Goal: Task Accomplishment & Management: Use online tool/utility

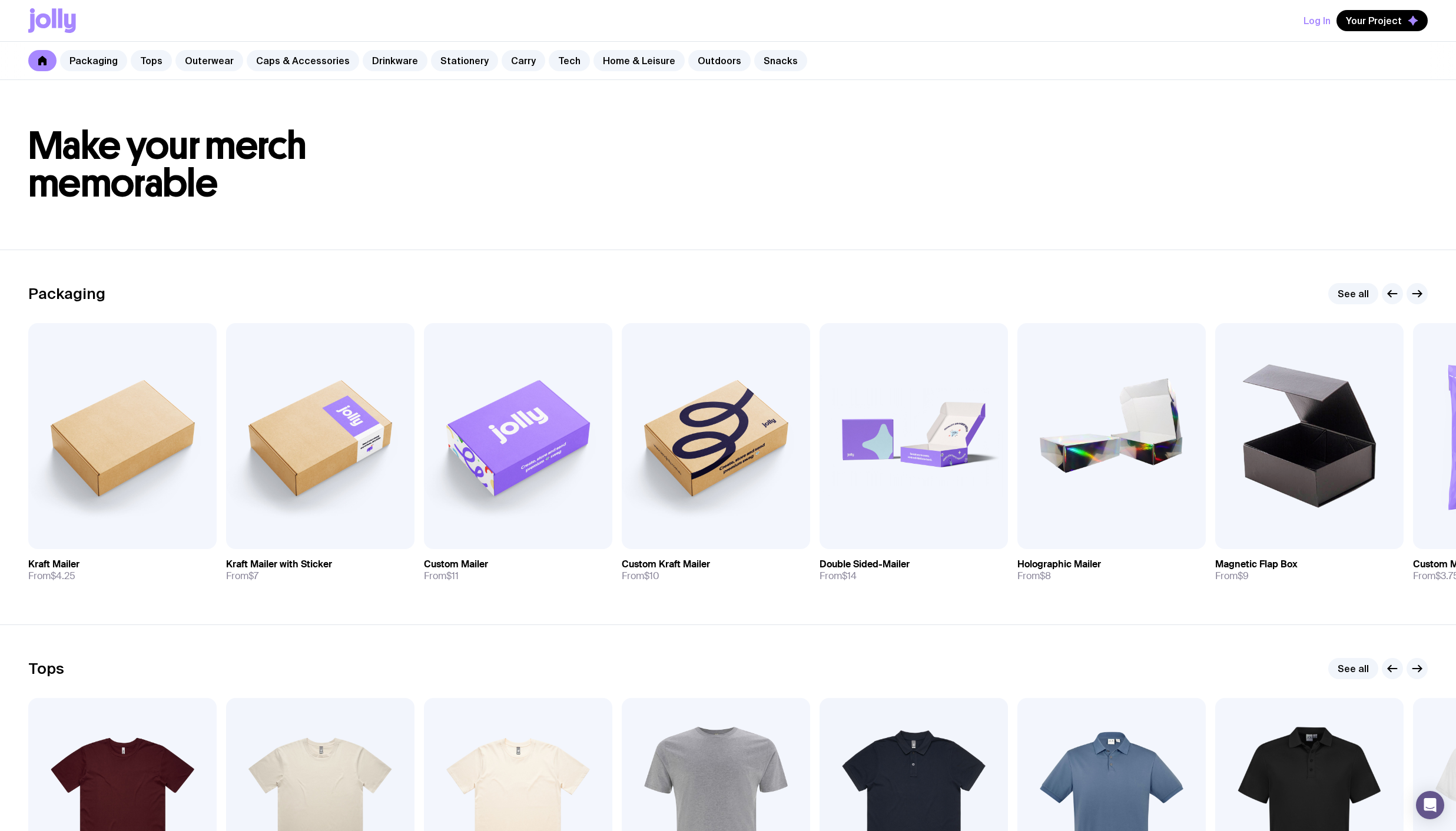
click at [1327, 15] on button "Log In" at bounding box center [1317, 21] width 27 height 22
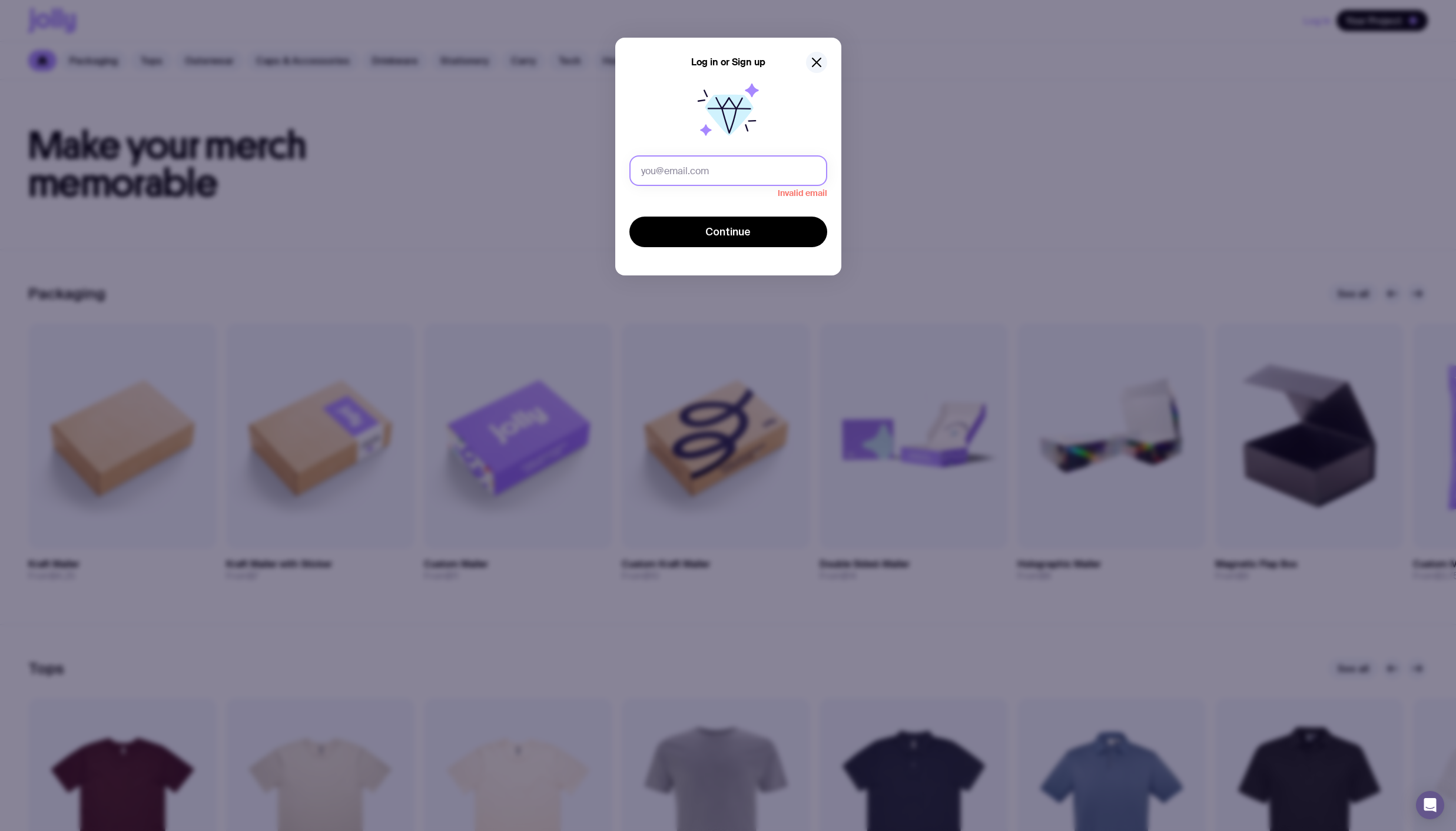
type input "[PERSON_NAME][EMAIL_ADDRESS][DOMAIN_NAME]"
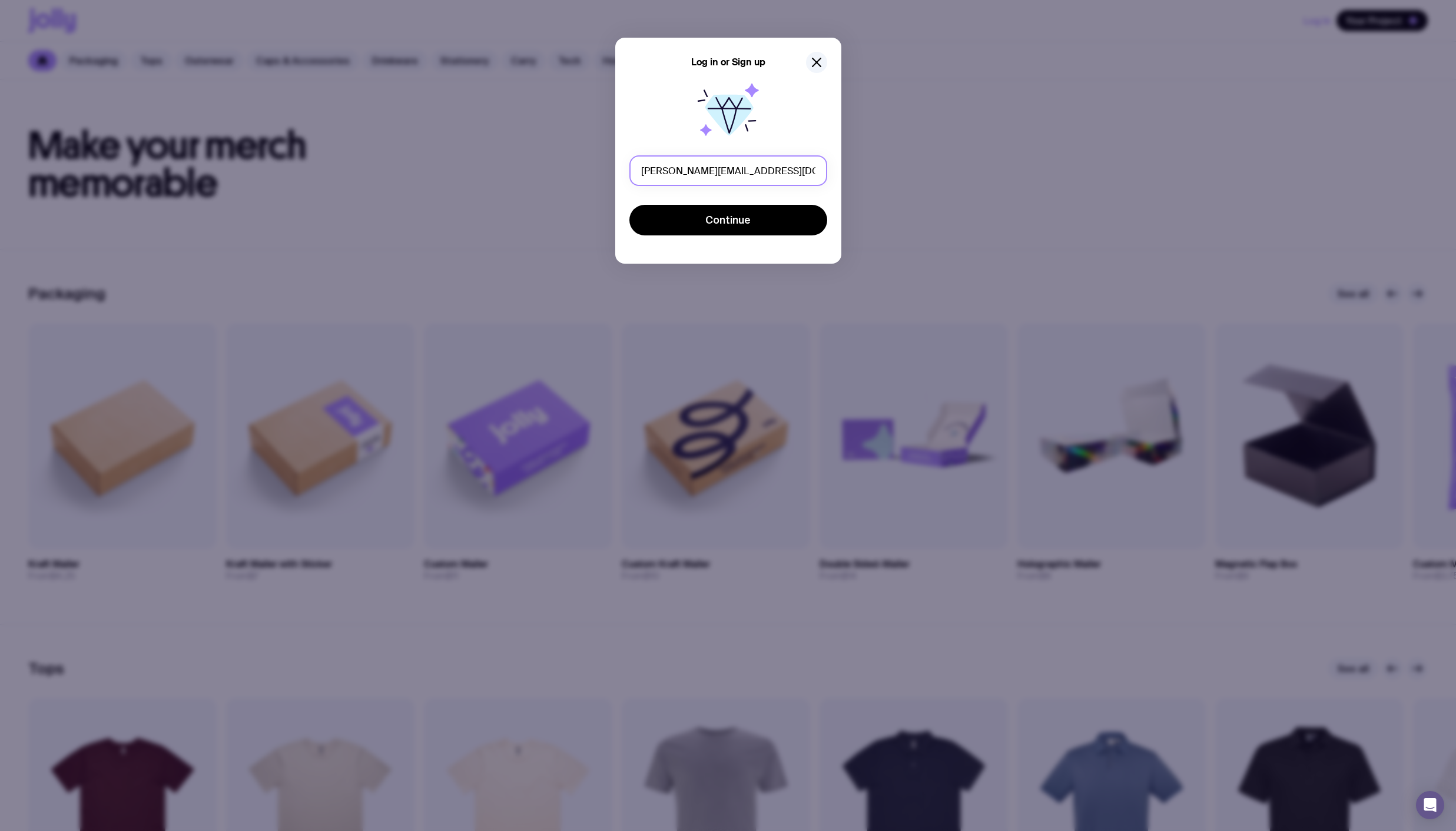
click at [629, 205] on button "Continue" at bounding box center [728, 220] width 198 height 31
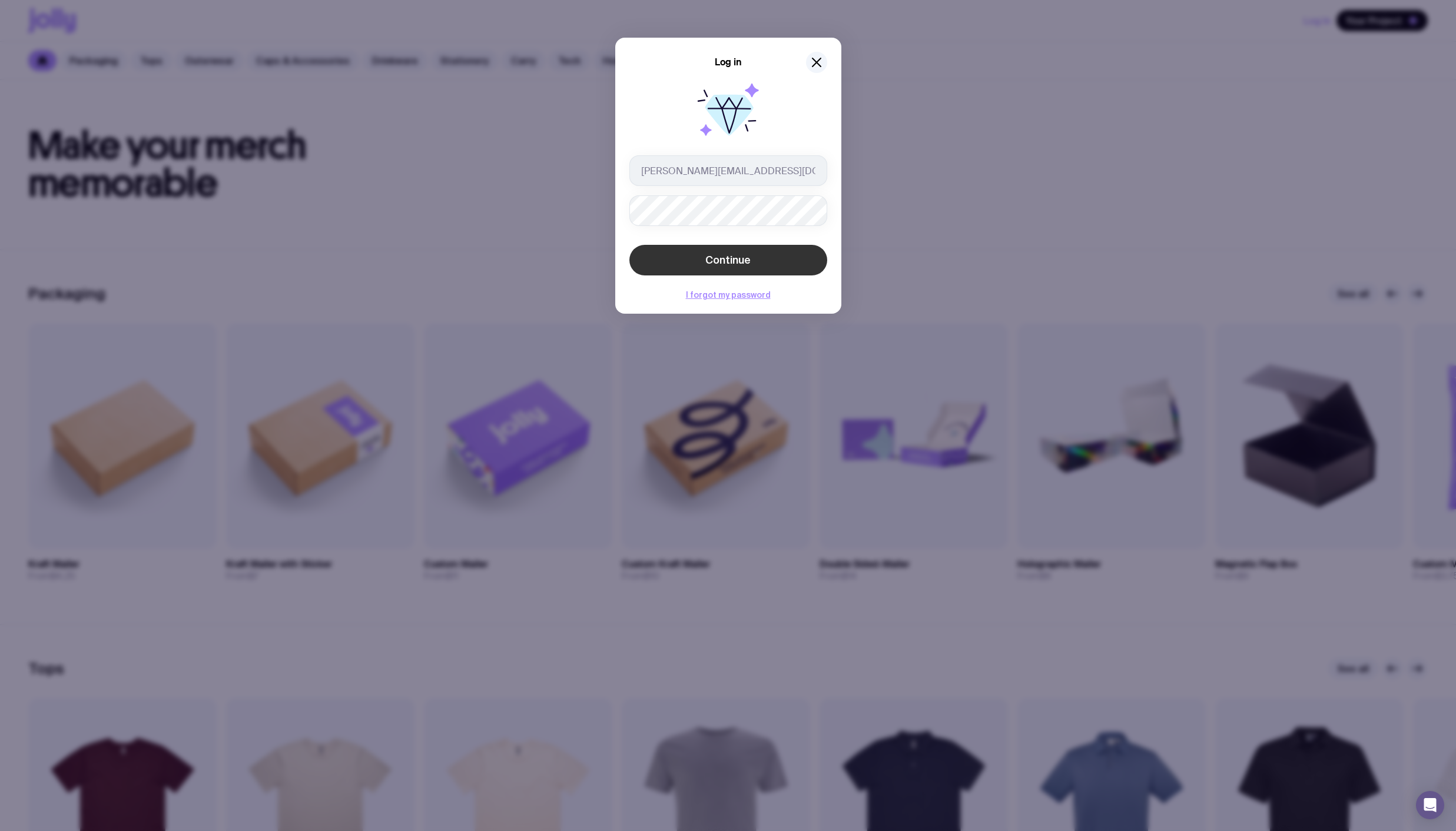
click at [724, 255] on span "Continue" at bounding box center [728, 260] width 45 height 14
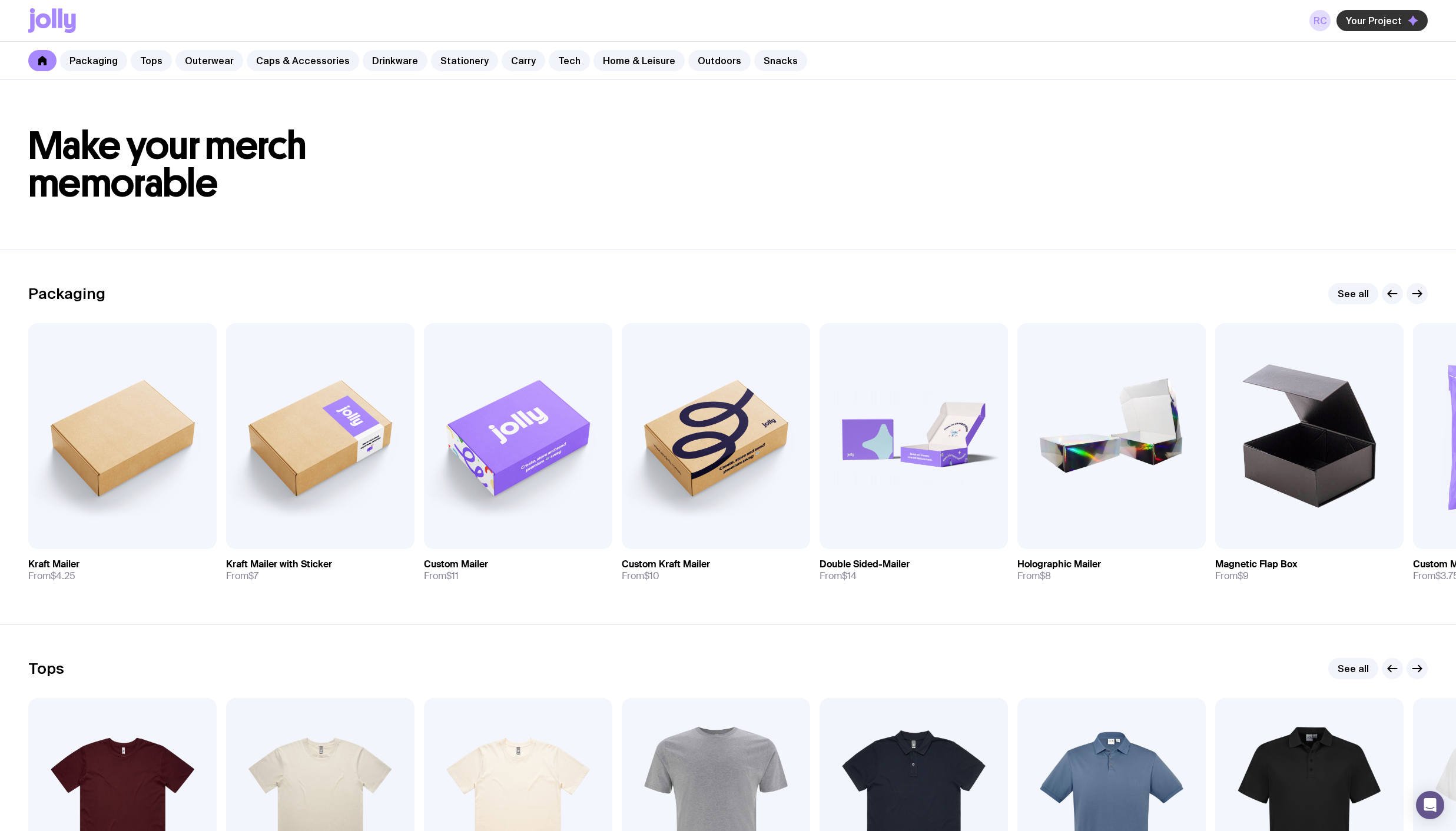
click at [1390, 20] on span "Your Project" at bounding box center [1374, 21] width 56 height 12
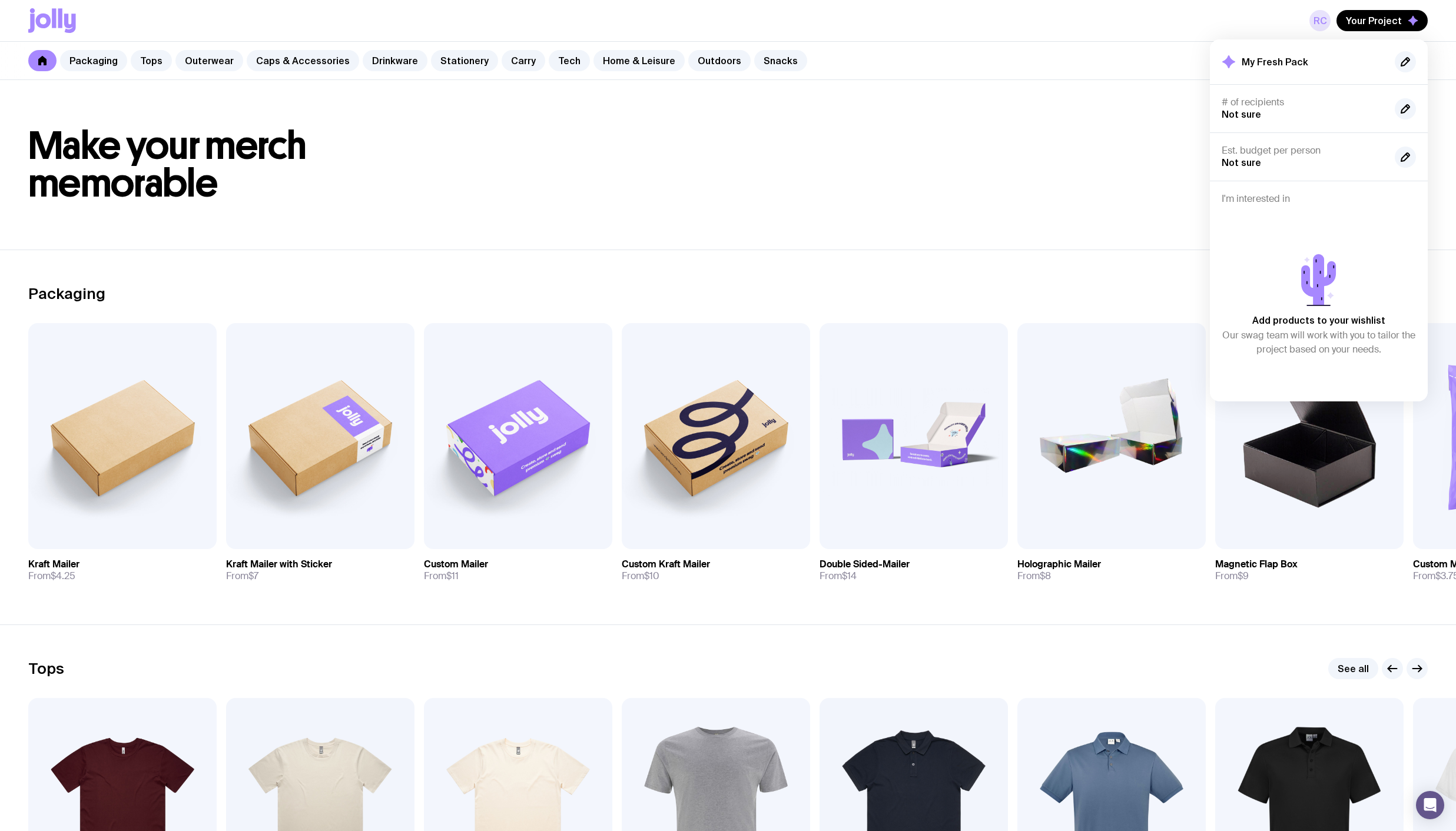
click at [1317, 24] on link "RC" at bounding box center [1320, 21] width 22 height 22
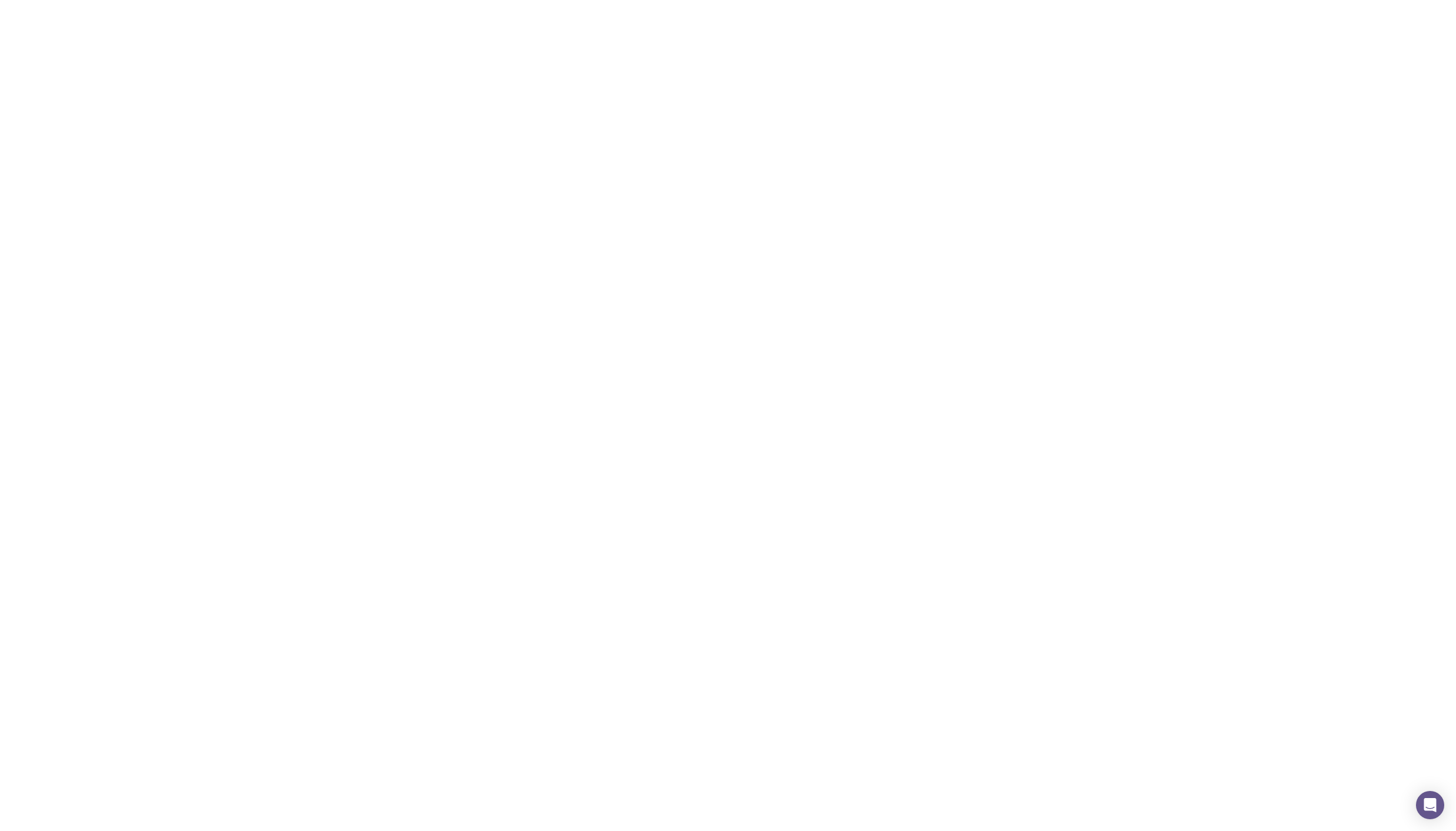
click at [1321, 21] on link "RC" at bounding box center [1320, 21] width 22 height 22
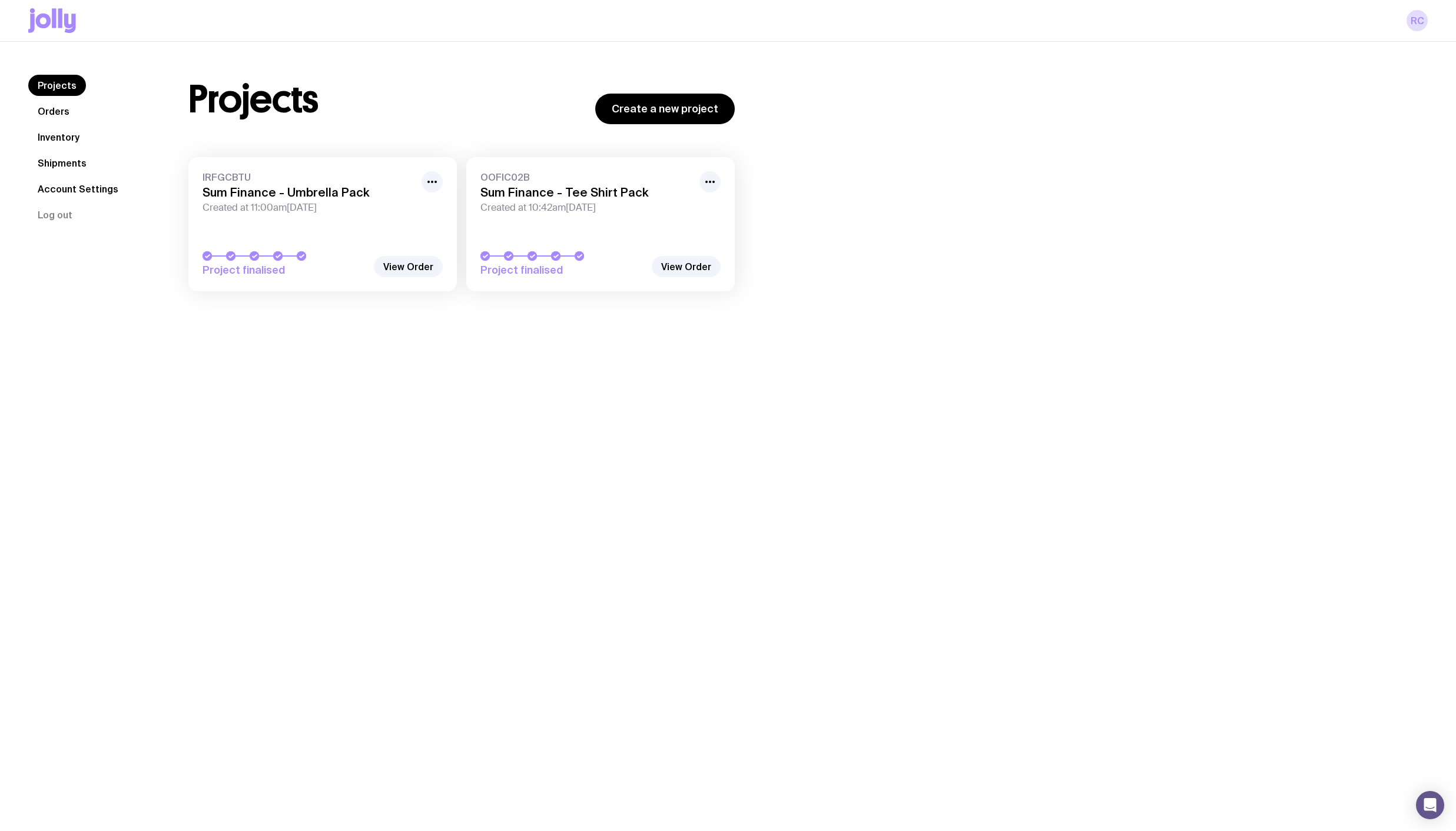
click at [58, 129] on link "Inventory" at bounding box center [58, 137] width 61 height 22
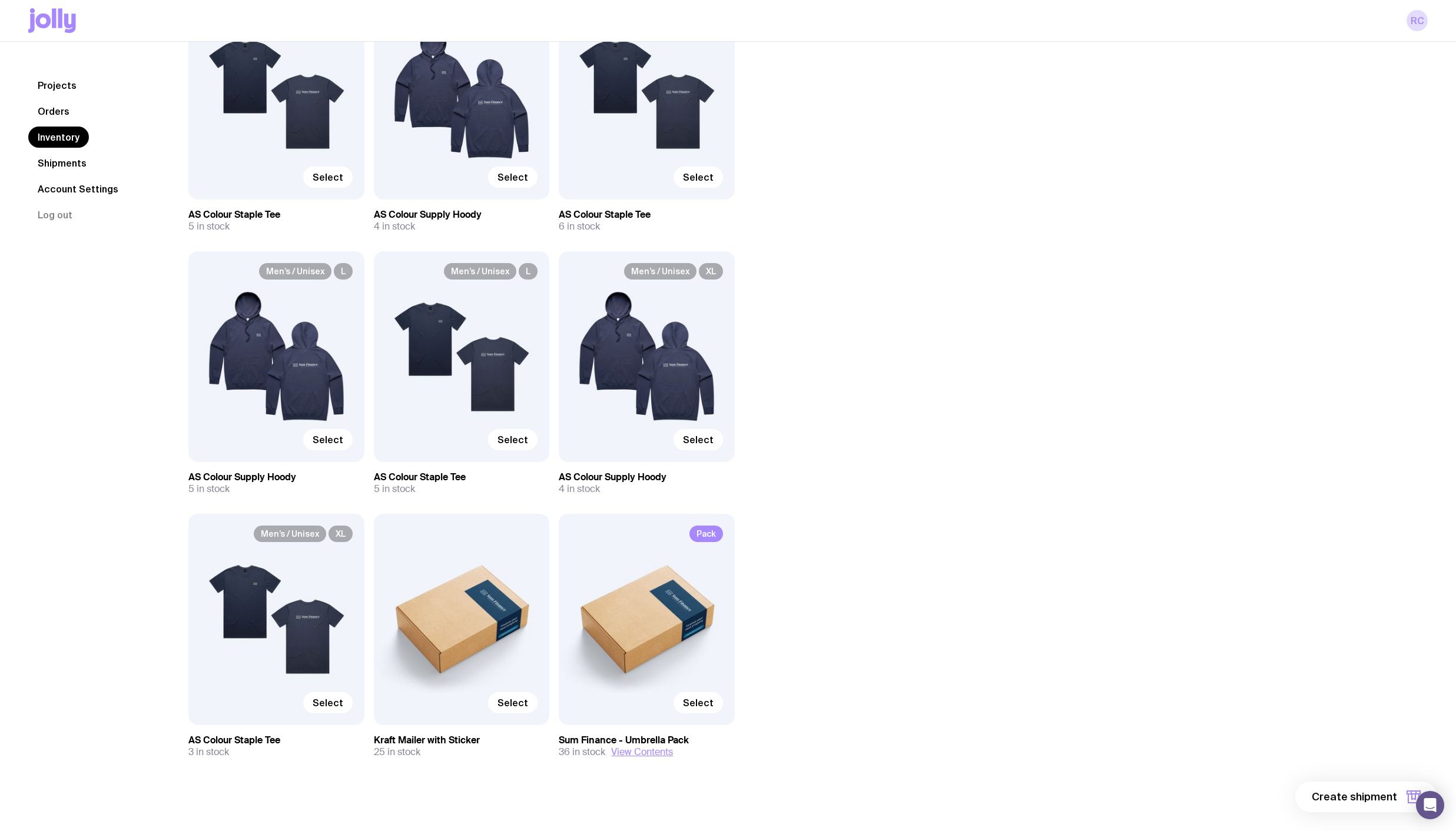
scroll to position [467, 0]
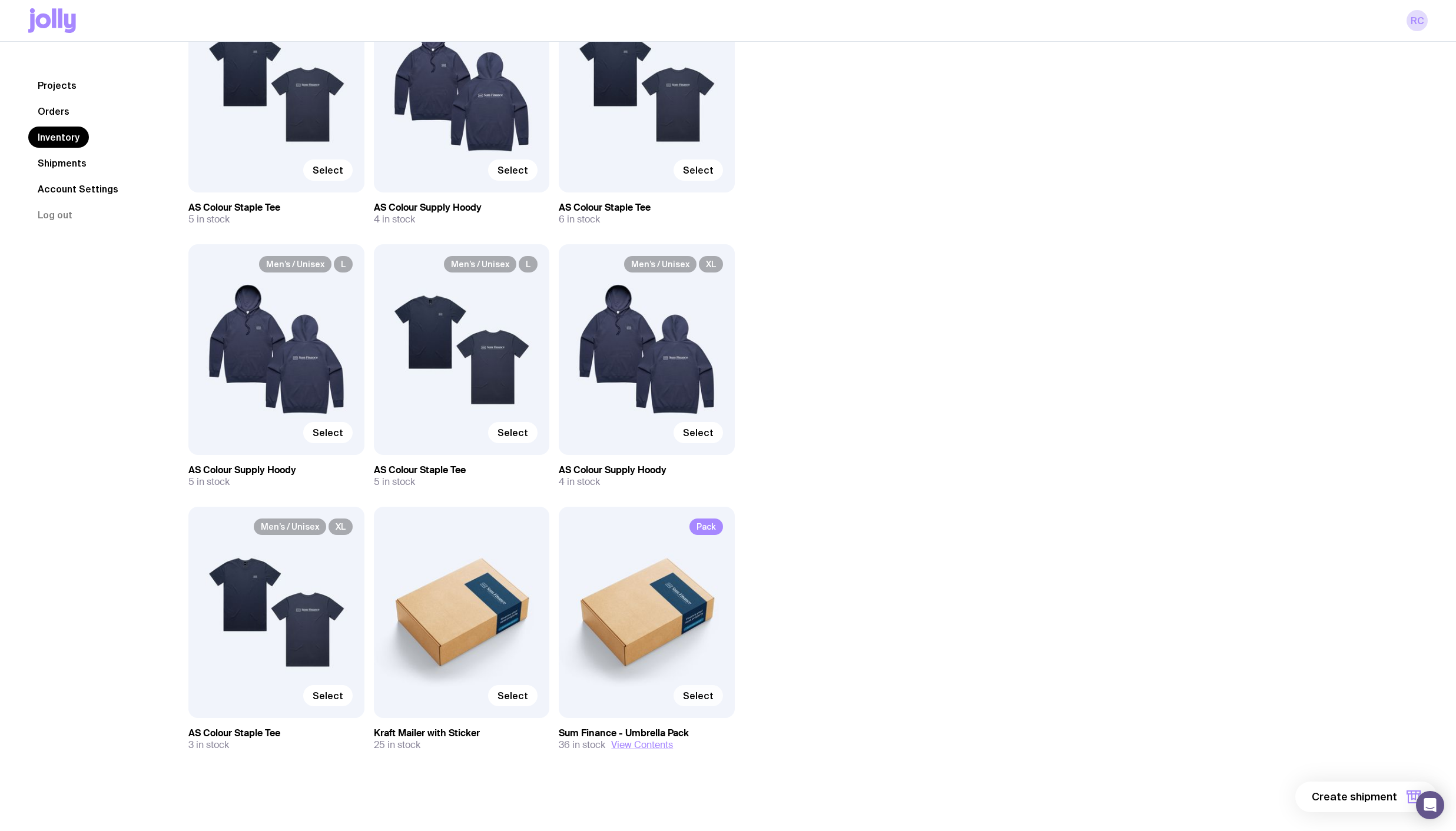
click at [710, 695] on span "Select" at bounding box center [698, 696] width 31 height 12
click at [0, 0] on input "Select" at bounding box center [0, 0] width 0 height 0
click at [666, 617] on div "Pack Selected" at bounding box center [646, 612] width 176 height 210
click at [646, 743] on button "View Contents" at bounding box center [643, 745] width 62 height 12
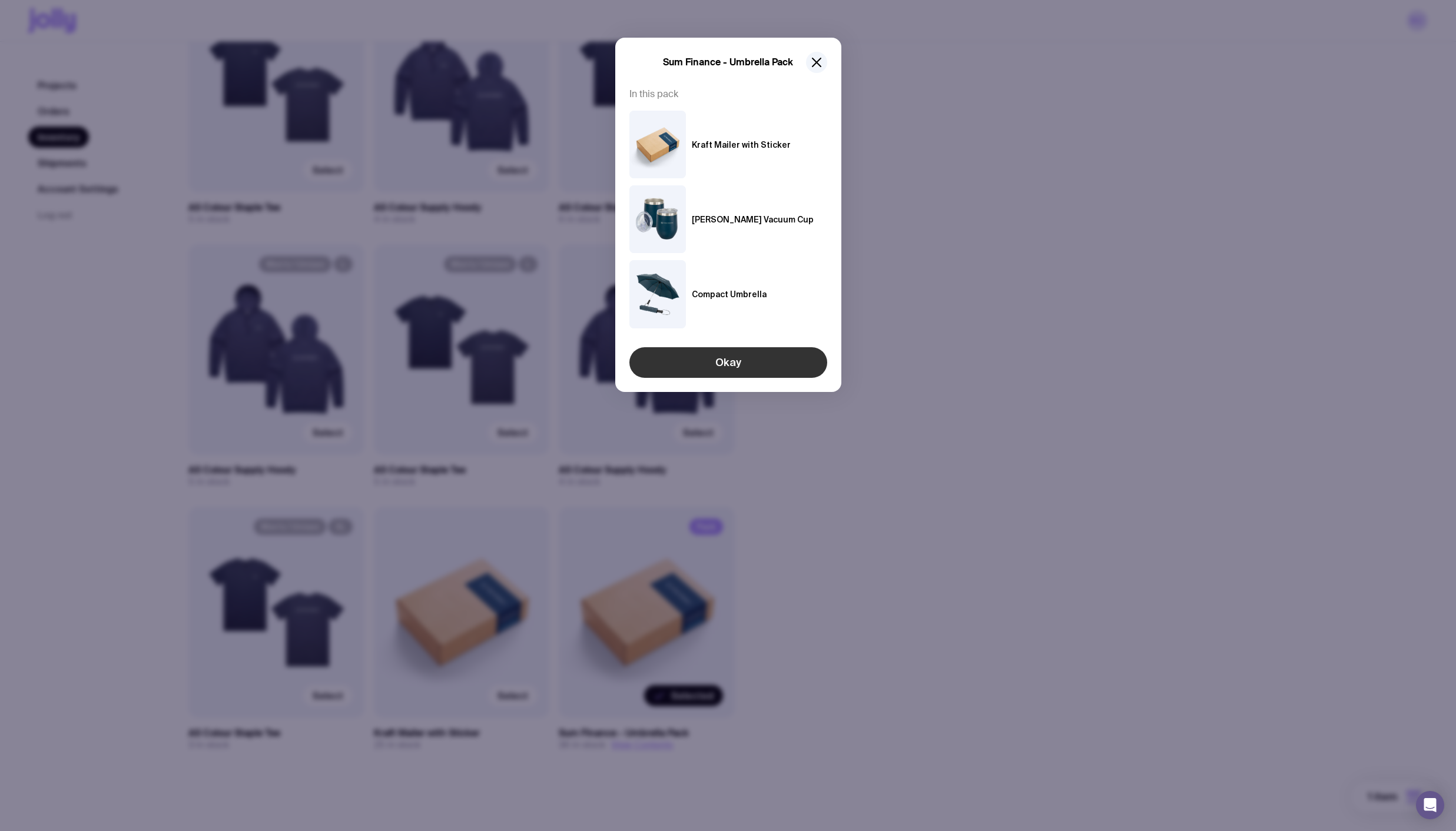
click at [712, 356] on button "Okay" at bounding box center [728, 362] width 198 height 31
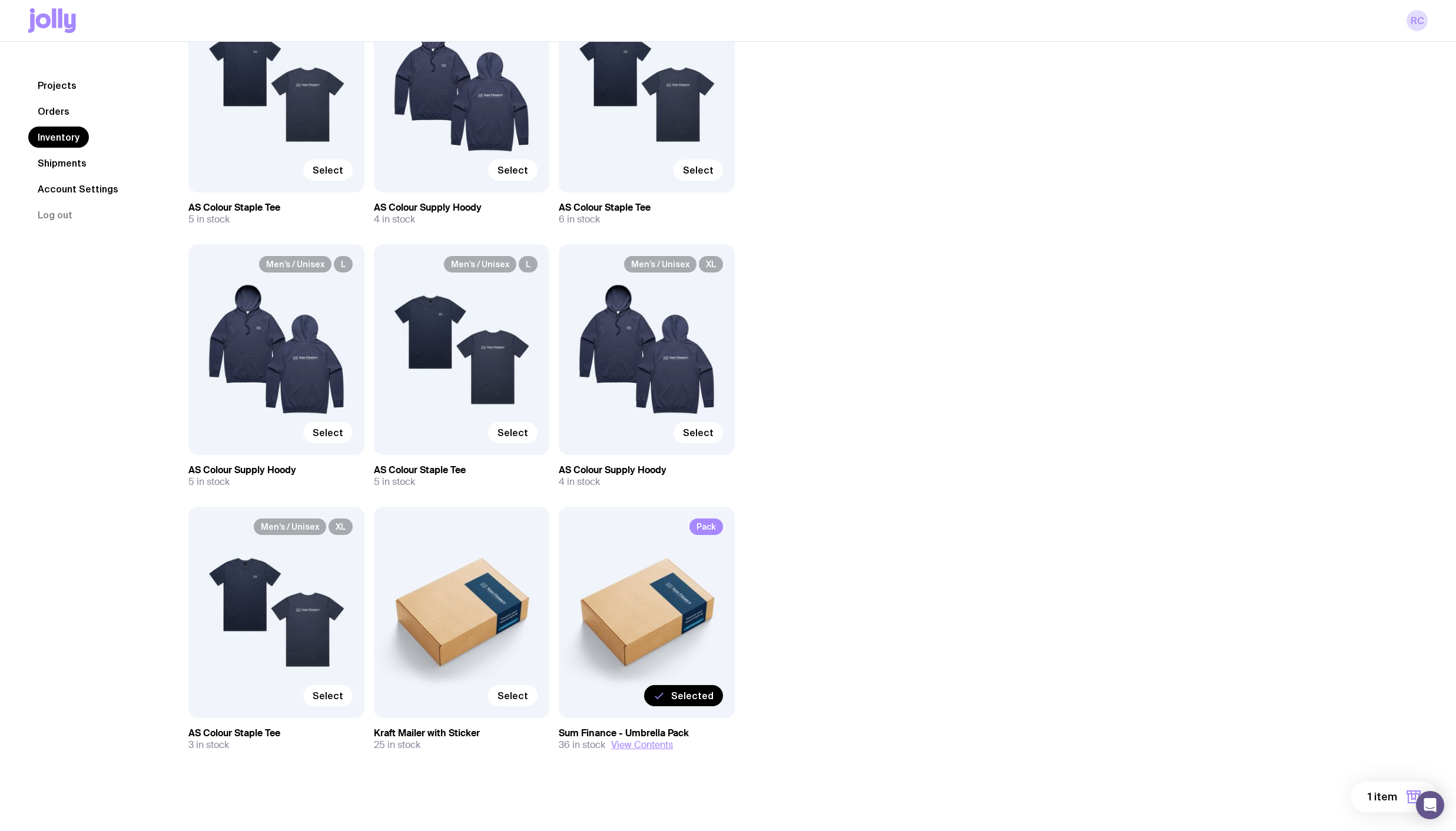
click at [683, 618] on div "Pack Selected" at bounding box center [646, 612] width 176 height 210
click at [639, 743] on button "View Contents" at bounding box center [643, 745] width 62 height 12
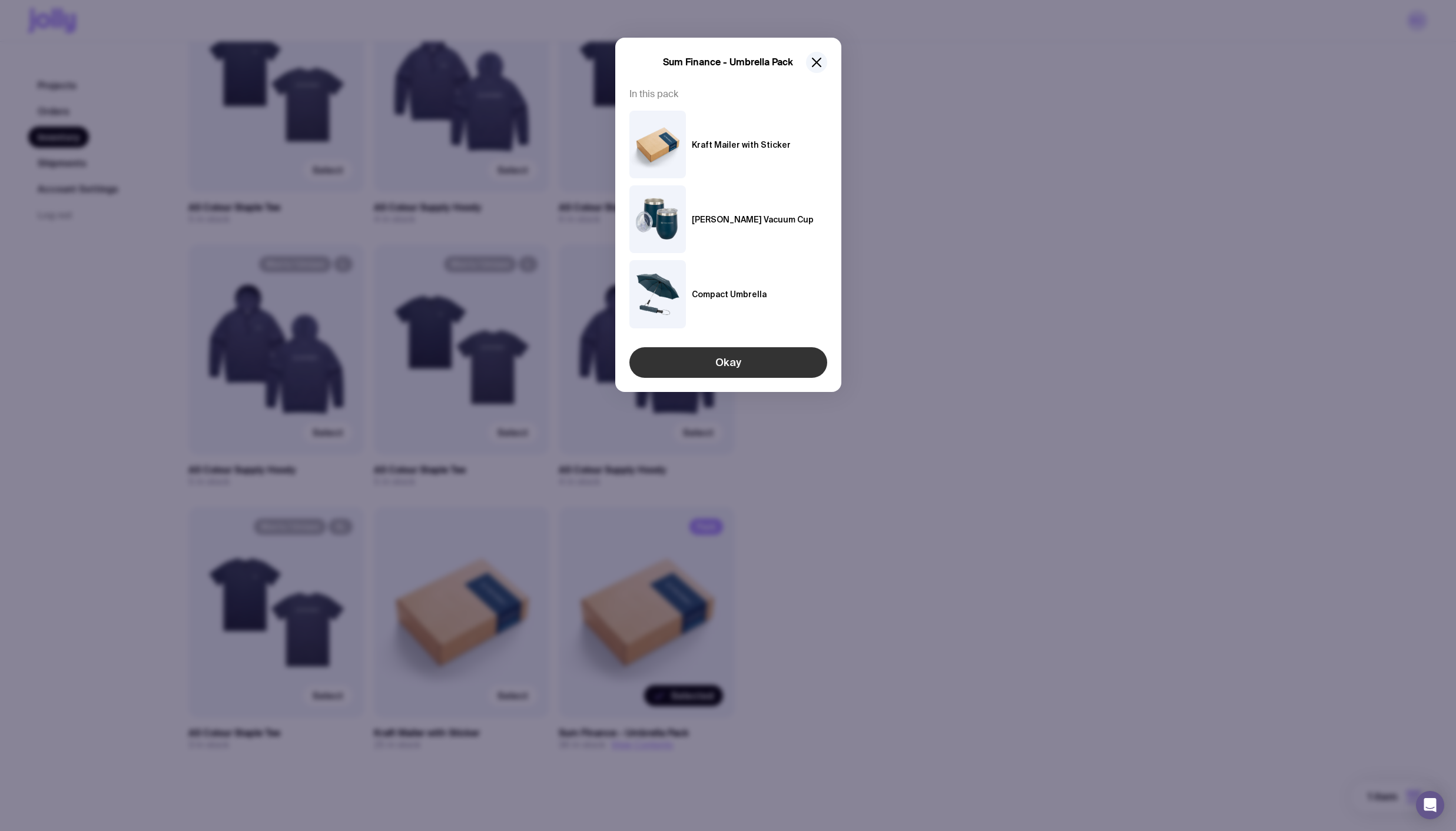
click at [712, 364] on button "Okay" at bounding box center [728, 362] width 198 height 31
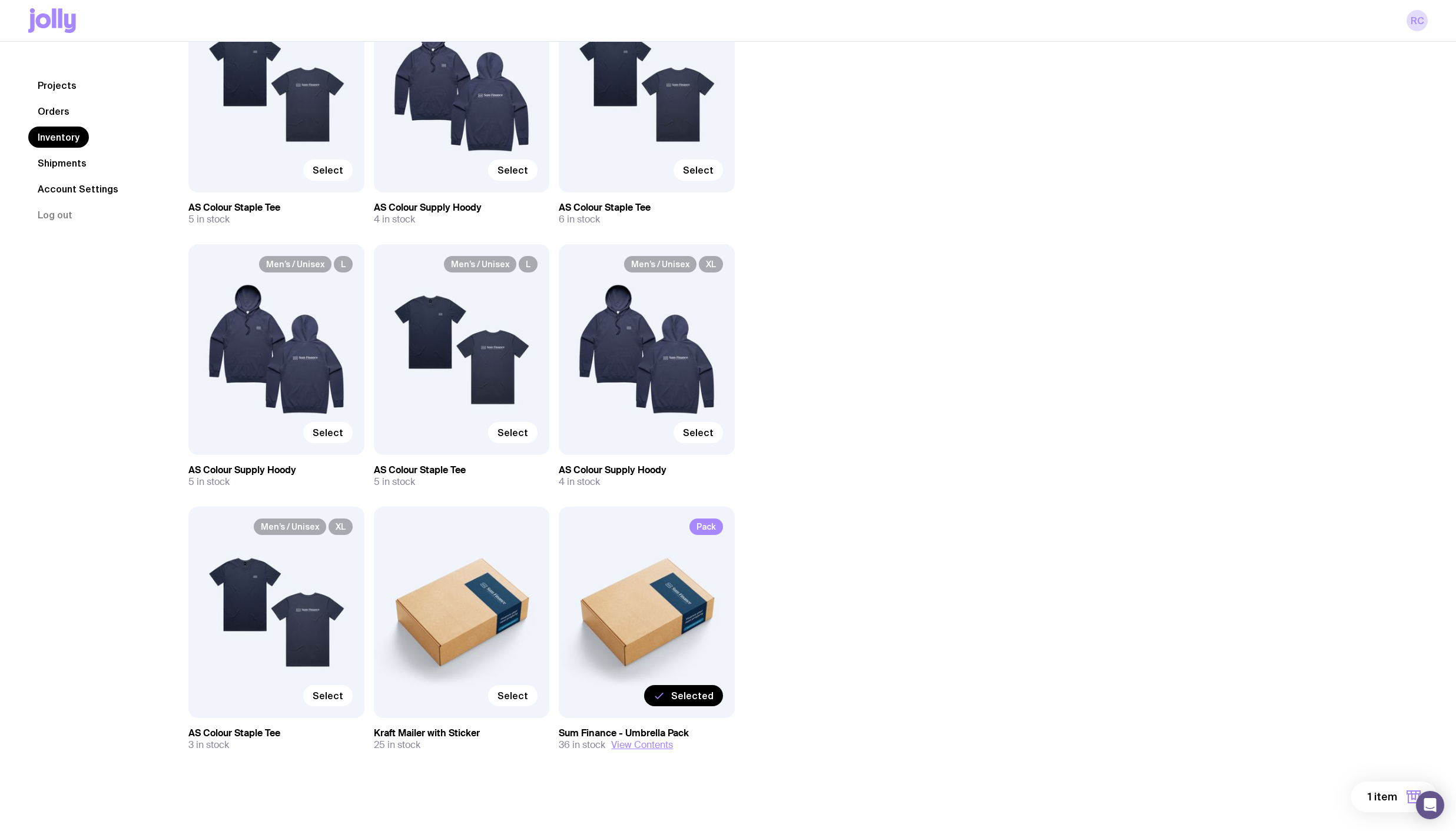
click at [1381, 790] on span "1 item" at bounding box center [1382, 796] width 29 height 14
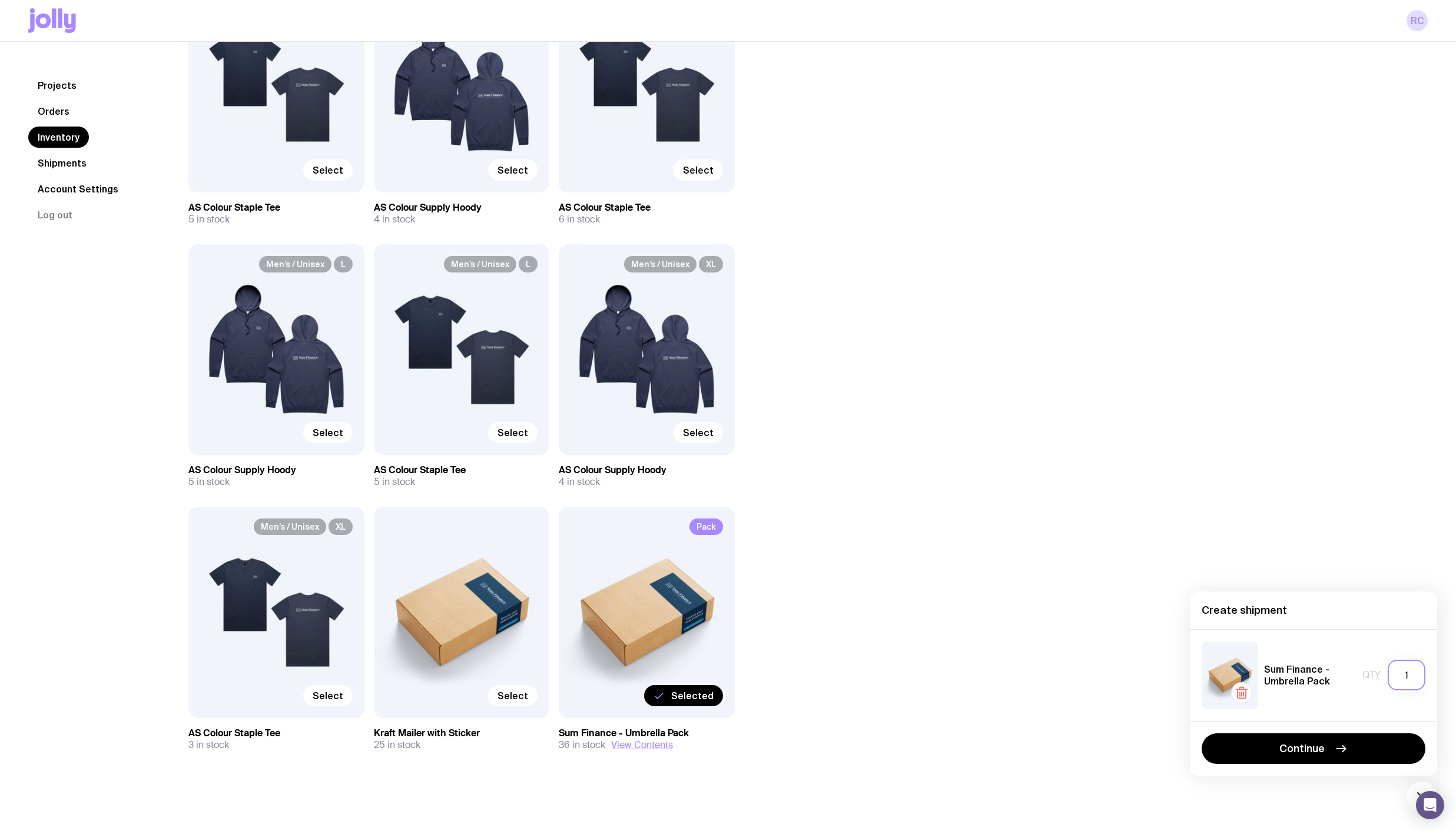
drag, startPoint x: 1404, startPoint y: 674, endPoint x: 1468, endPoint y: 681, distance: 64.4
type input "2"
click at [1324, 741] on button "Continue" at bounding box center [1314, 748] width 224 height 31
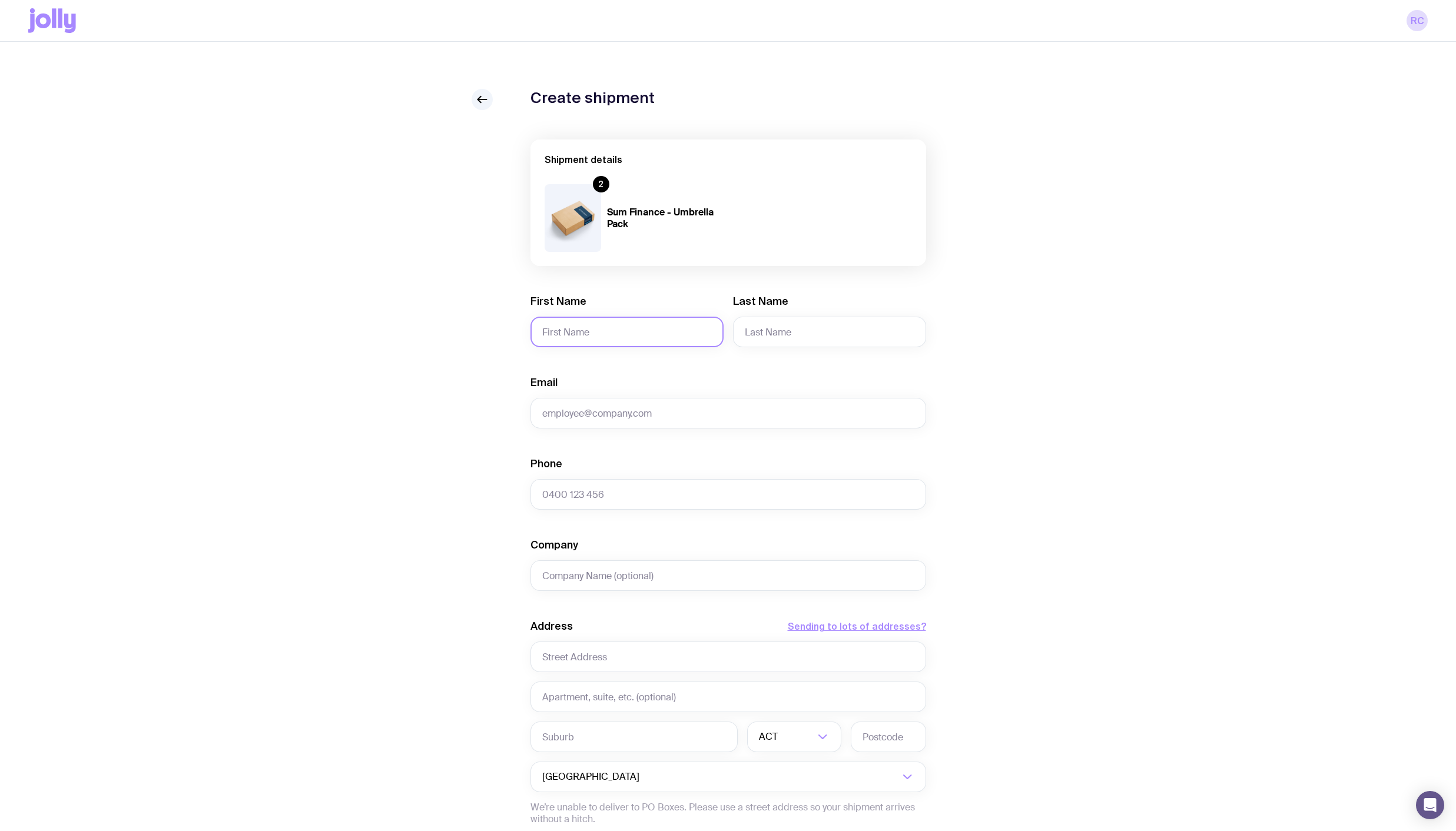
drag, startPoint x: 647, startPoint y: 337, endPoint x: 656, endPoint y: 333, distance: 9.8
click at [646, 336] on input "First Name" at bounding box center [627, 331] width 194 height 31
type input "[PERSON_NAME]"
click at [630, 412] on input "Email" at bounding box center [728, 413] width 395 height 31
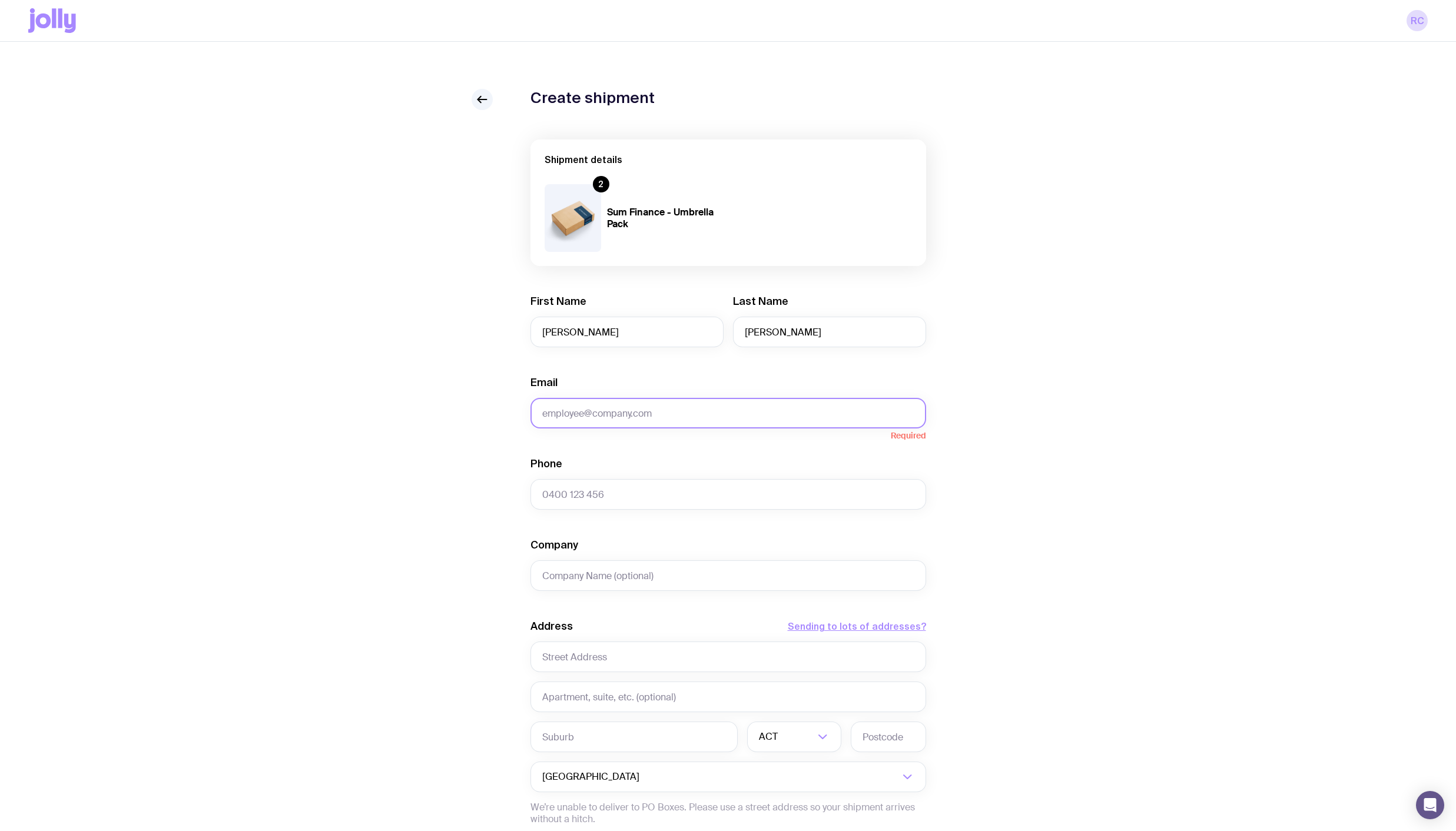
paste input "[EMAIL_ADDRESS][DOMAIN_NAME]"
type input "[EMAIL_ADDRESS][DOMAIN_NAME]"
click at [612, 495] on input "Phone" at bounding box center [728, 494] width 395 height 31
type input "0433906008"
type input "[STREET_ADDRESS][PERSON_NAME]"
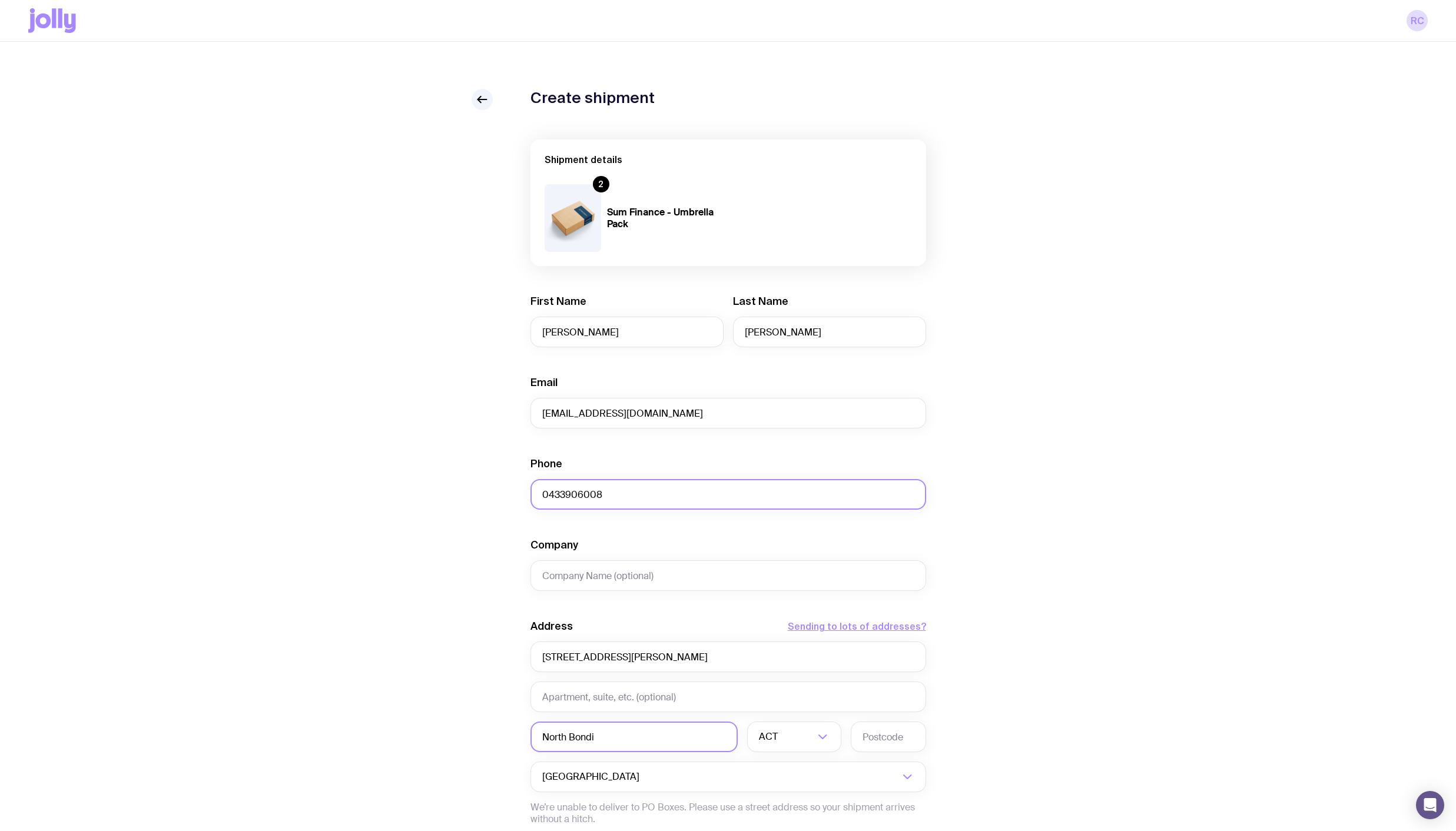
type input "North Bondi"
click at [801, 790] on li "[GEOGRAPHIC_DATA]" at bounding box center [794, 795] width 93 height 25
click at [896, 735] on input "text" at bounding box center [889, 737] width 75 height 31
type input "2026"
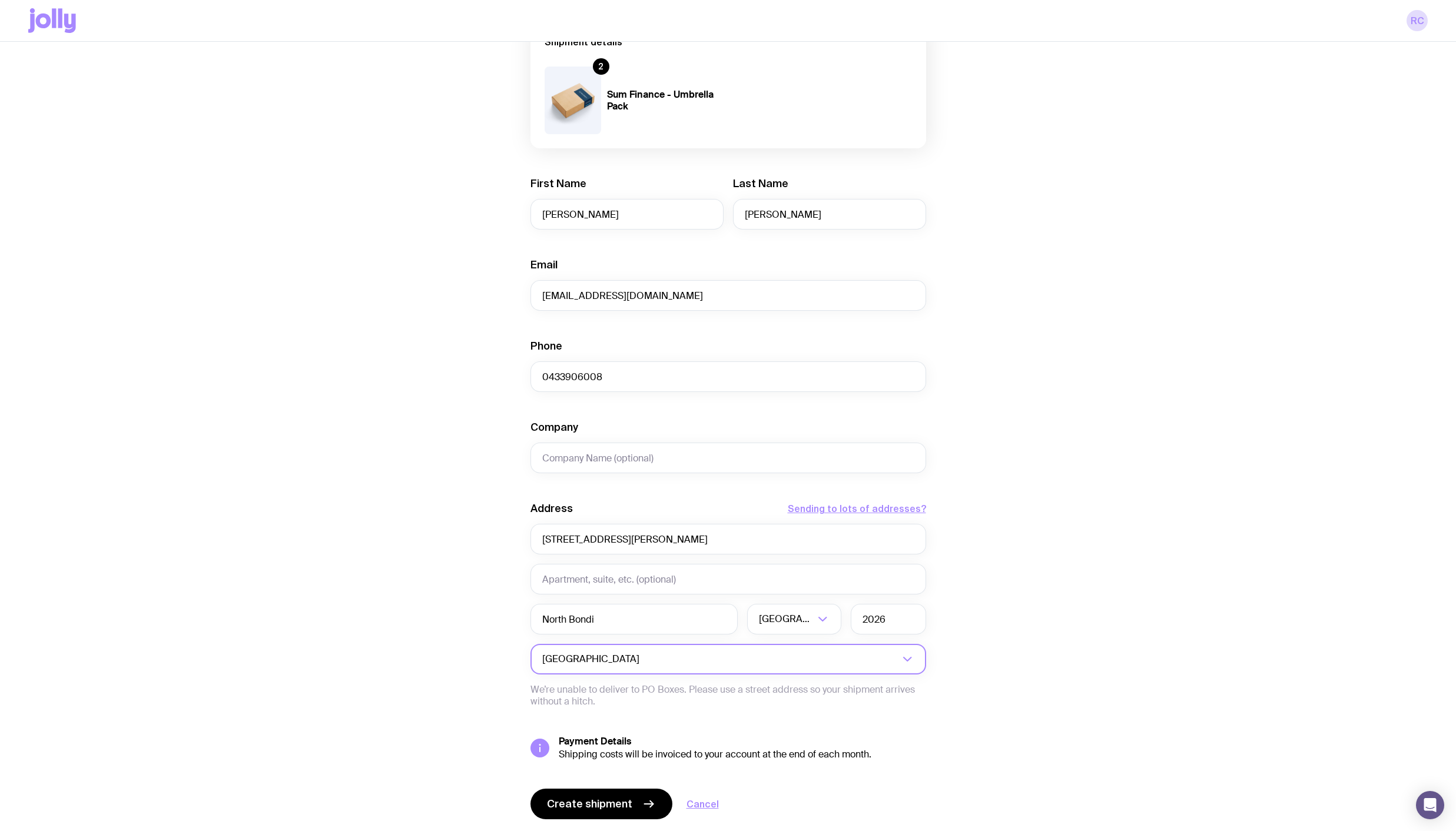
scroll to position [153, 0]
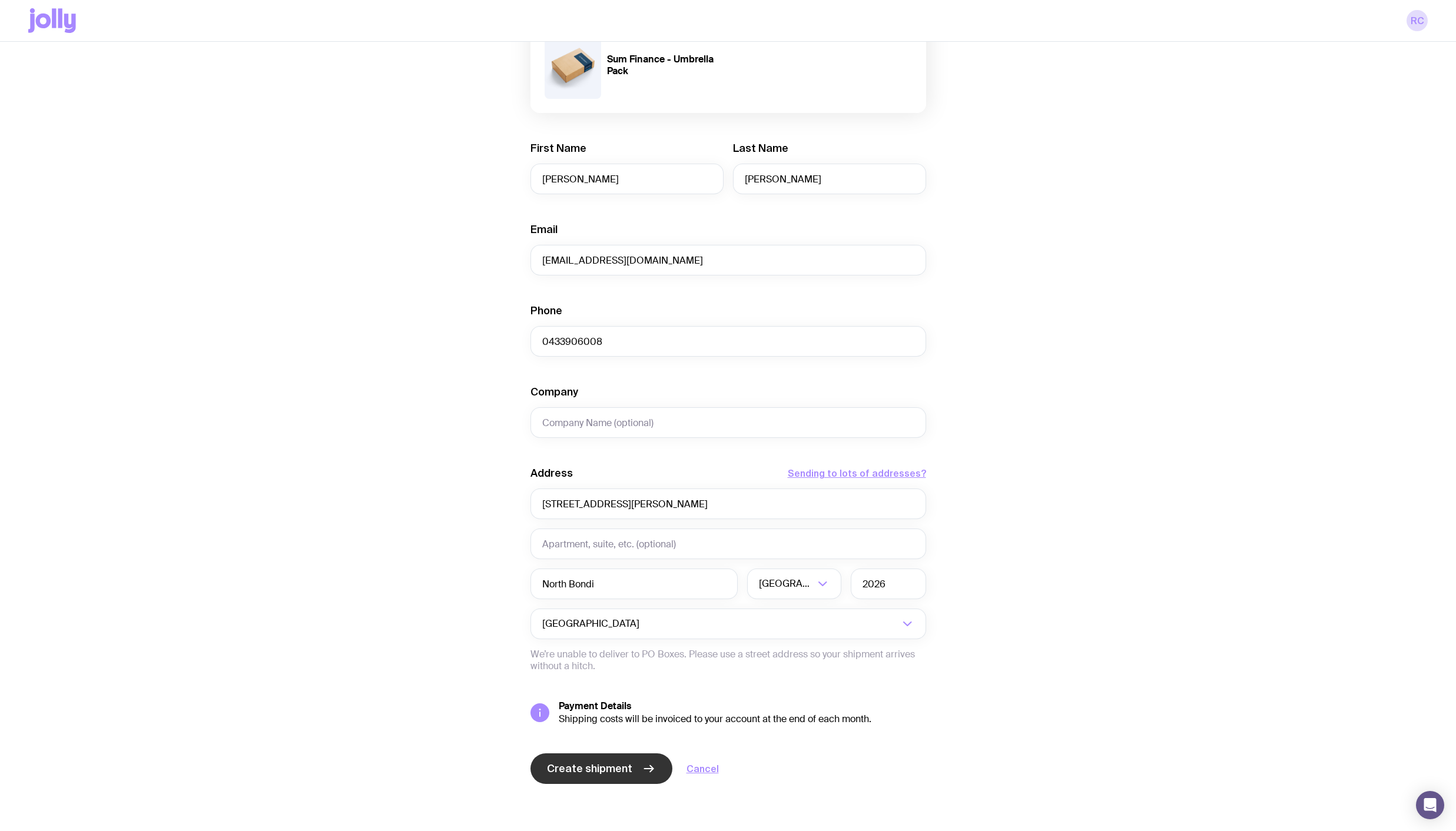
click at [620, 769] on span "Create shipment" at bounding box center [589, 768] width 85 height 14
